Goal: Information Seeking & Learning: Learn about a topic

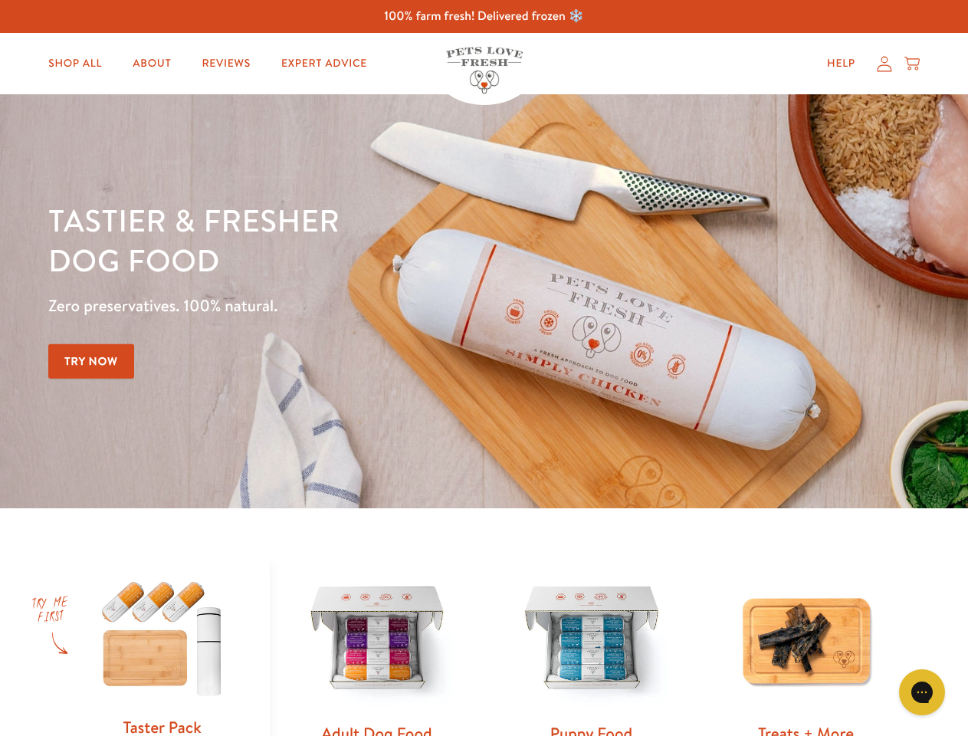
click at [484, 368] on div "Tastier & fresher dog food Zero preservatives. 100% natural. Try Now" at bounding box center [338, 301] width 581 height 202
click at [922, 692] on icon "Gorgias live chat" at bounding box center [921, 691] width 15 height 15
